Goal: Task Accomplishment & Management: Use online tool/utility

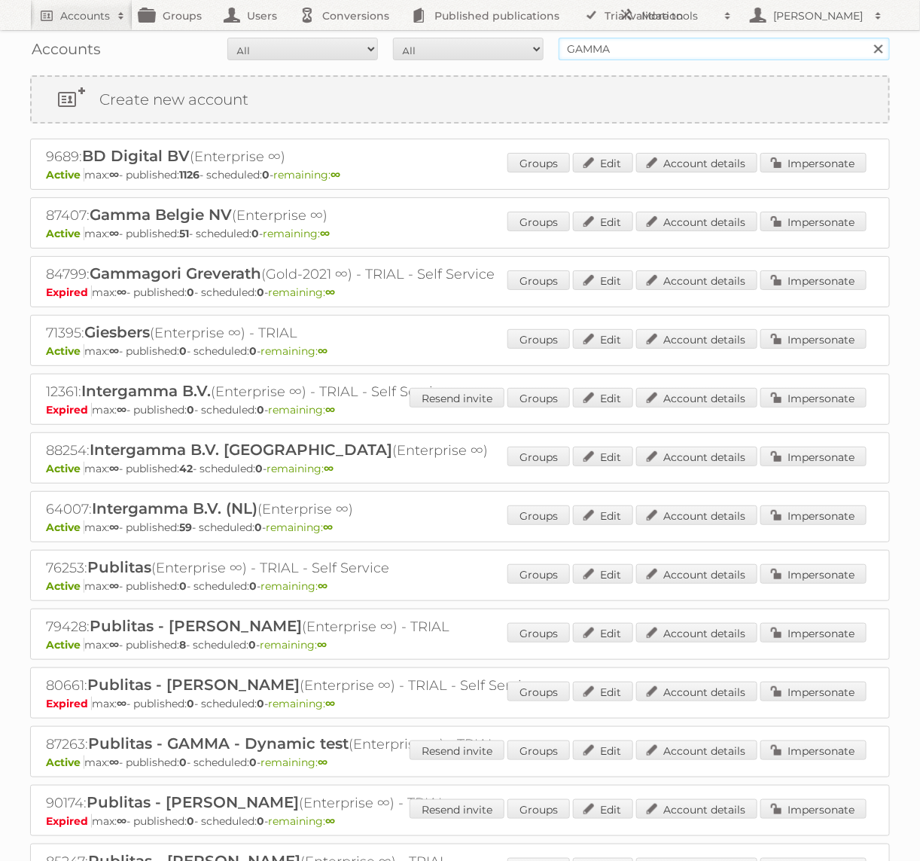
click at [578, 39] on input "GAMMA" at bounding box center [724, 49] width 331 height 23
type input "Action PIA"
click at [867, 38] on input "Search" at bounding box center [878, 49] width 23 height 23
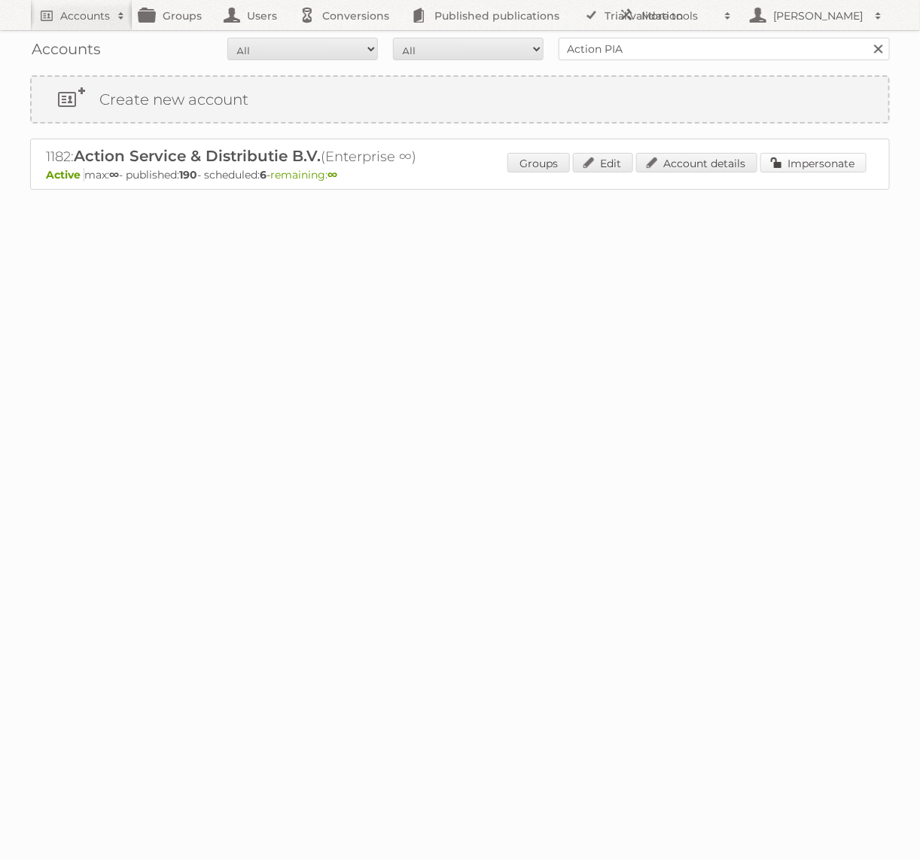
click at [832, 167] on link "Impersonate" at bounding box center [813, 163] width 106 height 20
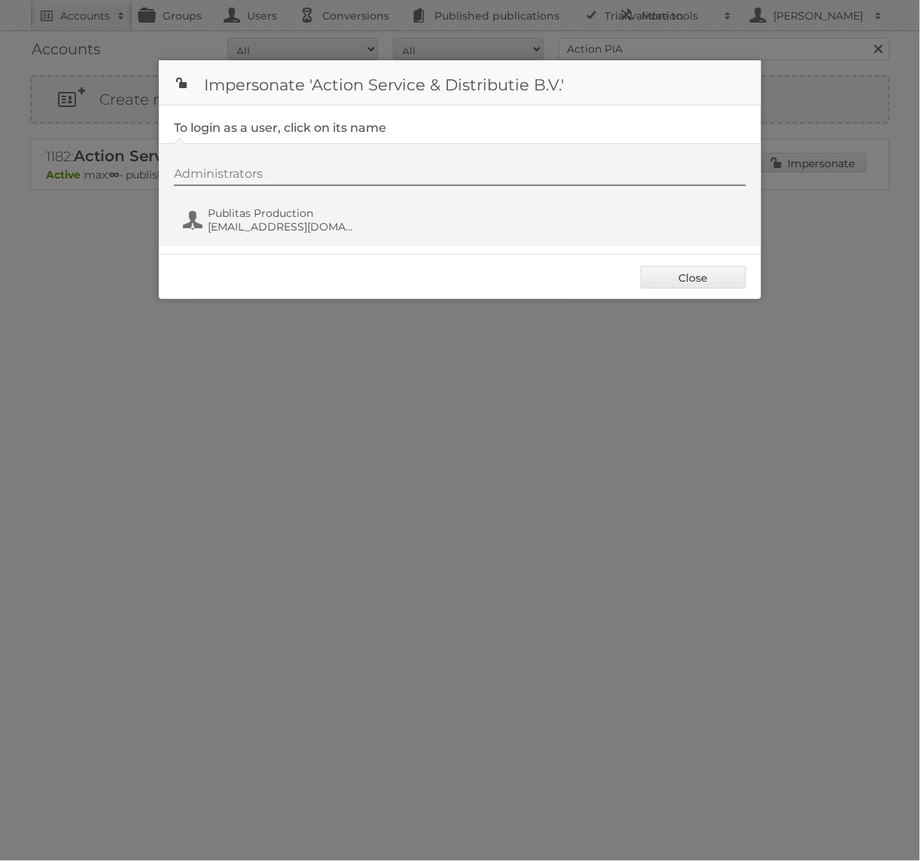
click at [224, 241] on div "Administrators Publitas Production [EMAIL_ADDRESS][DOMAIN_NAME]" at bounding box center [460, 194] width 602 height 103
click at [256, 212] on span "Publitas Production" at bounding box center [281, 213] width 146 height 14
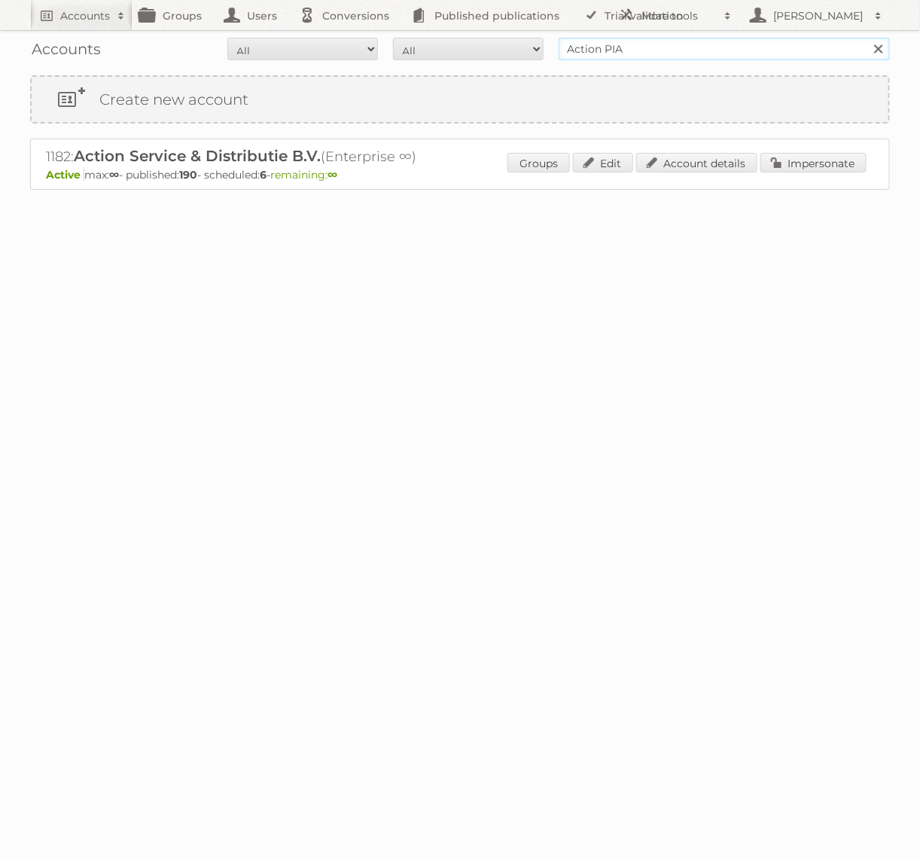
click at [682, 38] on input "Action PIA" at bounding box center [724, 49] width 331 height 23
